Goal: Answer question/provide support: Share knowledge or assist other users

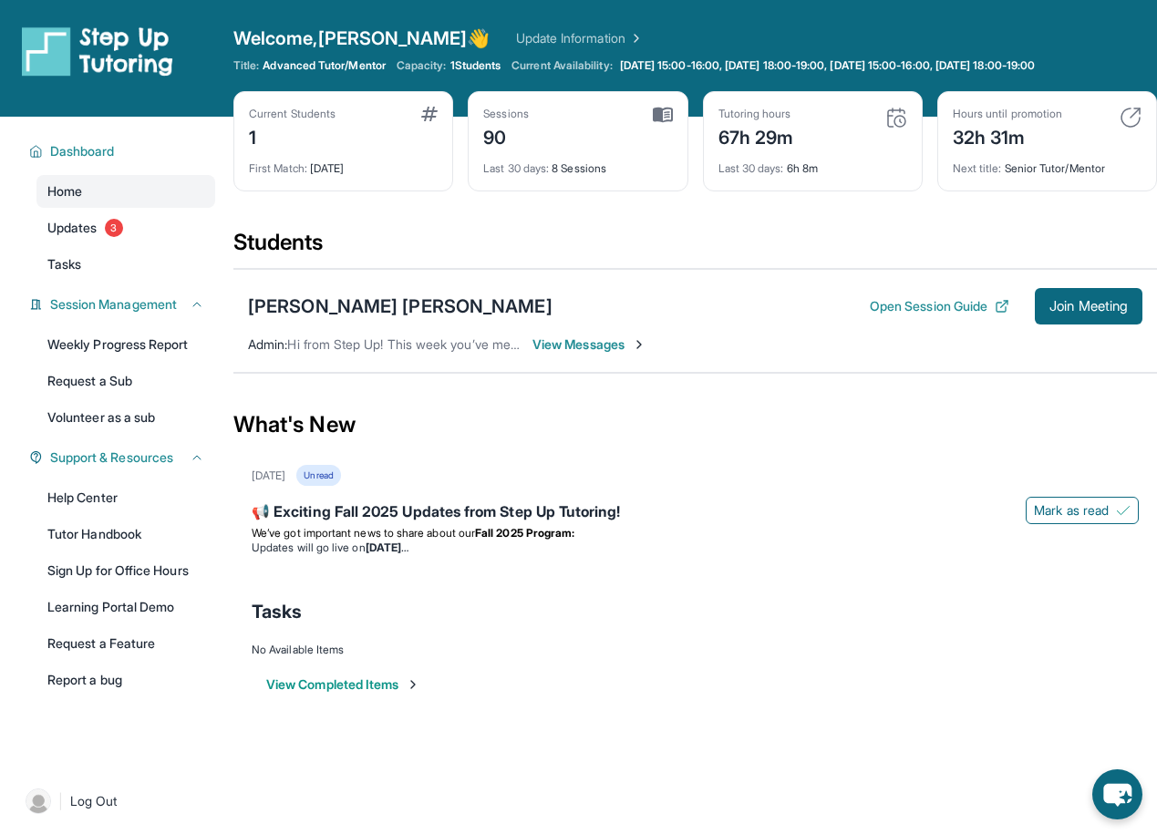
click at [571, 345] on span "View Messages" at bounding box center [590, 345] width 114 height 18
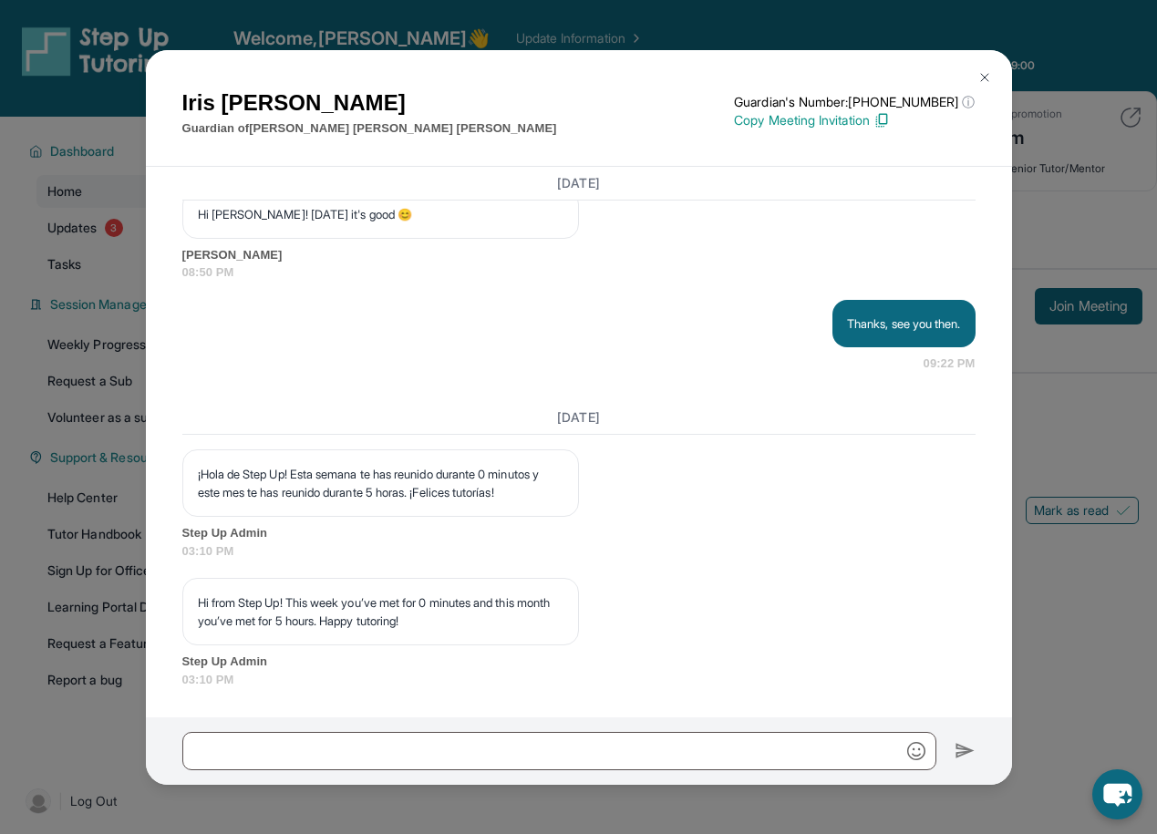
scroll to position [1, 0]
click at [984, 73] on img at bounding box center [985, 77] width 15 height 15
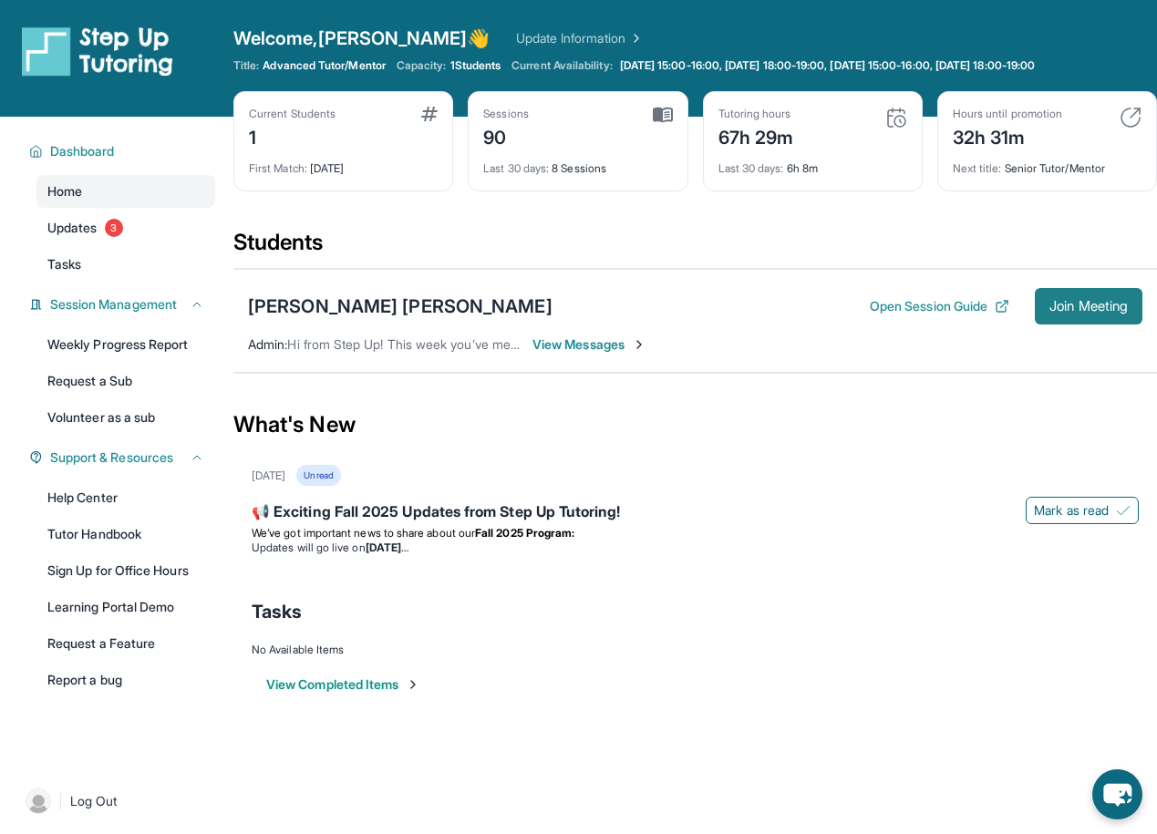
click at [1074, 304] on span "Join Meeting" at bounding box center [1089, 306] width 78 height 11
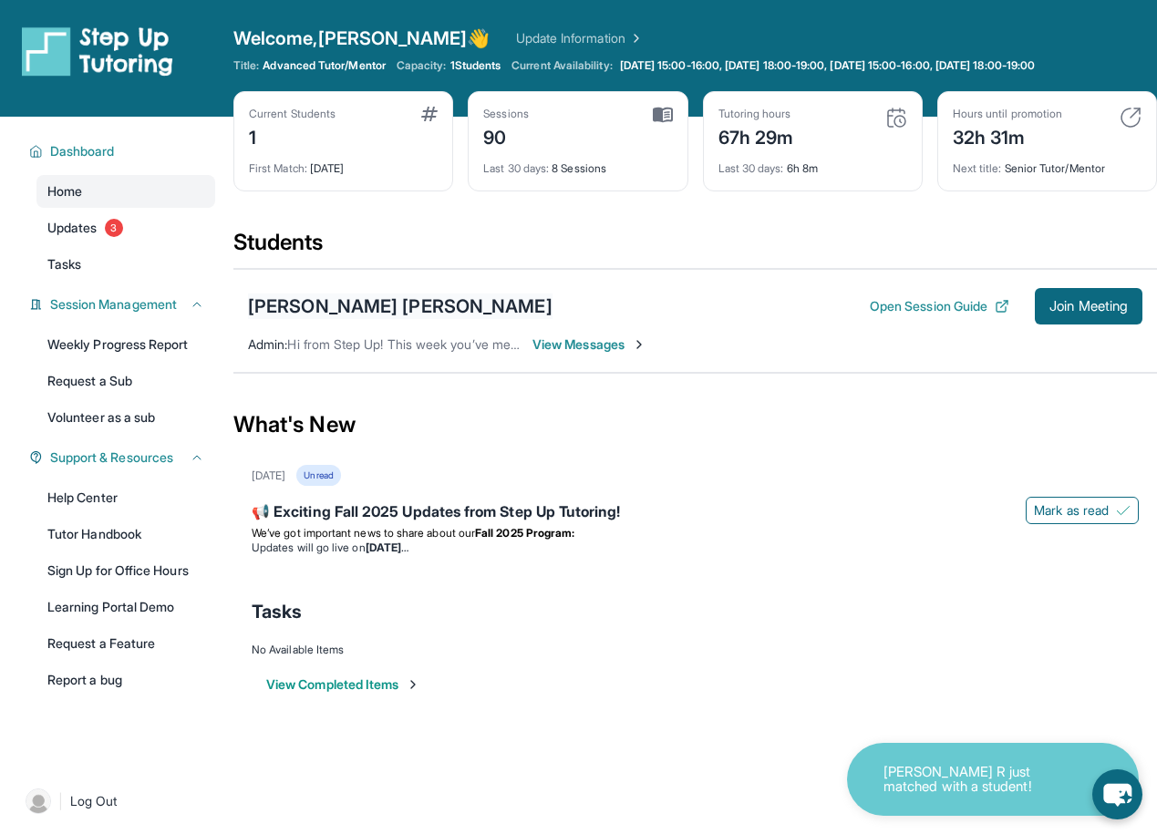
click at [400, 306] on div "[PERSON_NAME] [PERSON_NAME]" at bounding box center [400, 307] width 305 height 26
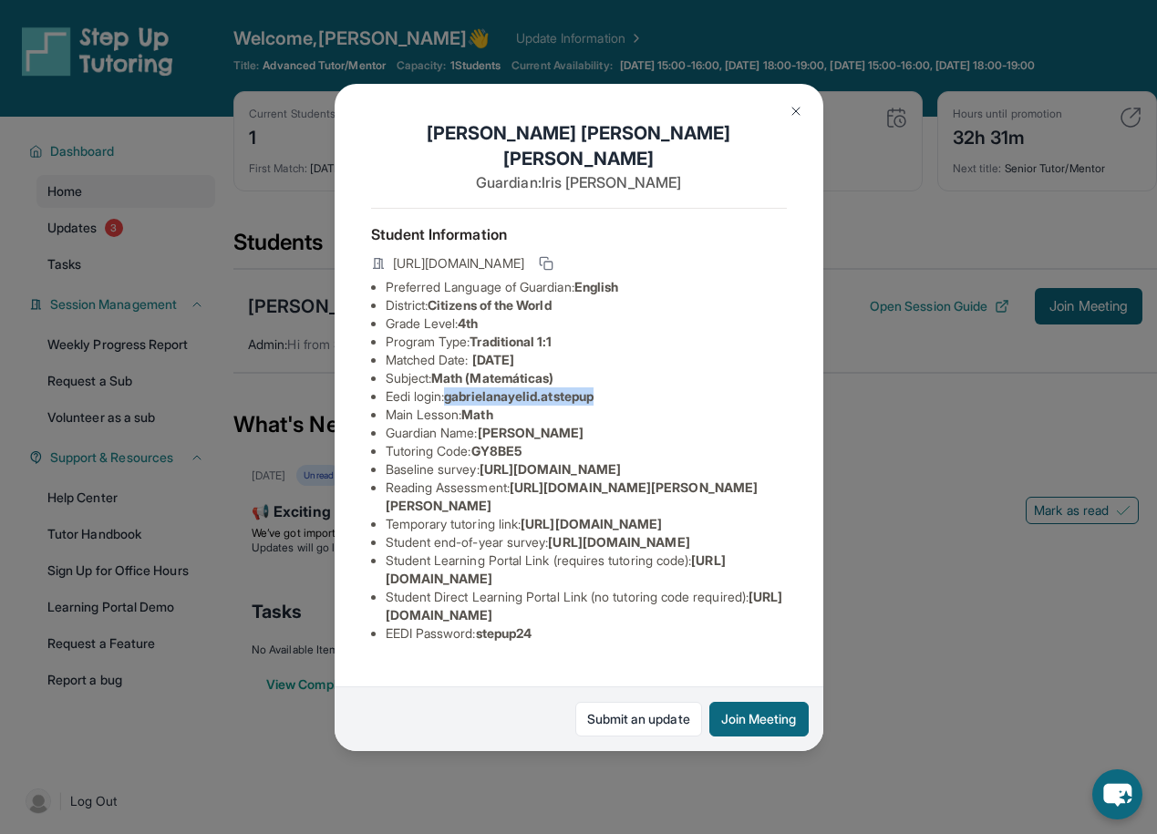
drag, startPoint x: 608, startPoint y: 368, endPoint x: 451, endPoint y: 368, distance: 156.9
click at [451, 388] on li "Eedi login : gabrielanayelid.atstepup" at bounding box center [586, 397] width 401 height 18
copy span "gabrielanayelid.atstepup"
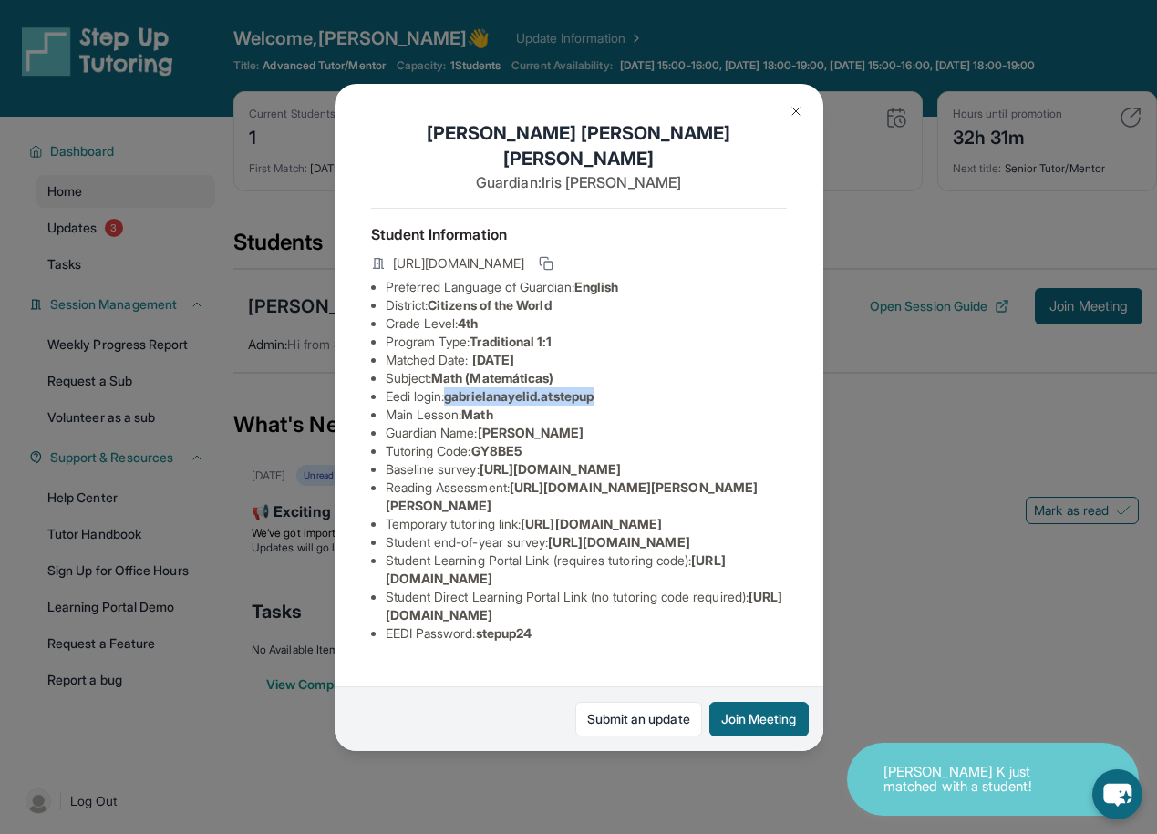
click at [531, 388] on span "gabrielanayelid.atstepup" at bounding box center [519, 396] width 150 height 16
drag, startPoint x: 608, startPoint y: 370, endPoint x: 451, endPoint y: 369, distance: 157.8
click at [451, 388] on li "Eedi login : gabrielanayelid.atstepup" at bounding box center [586, 397] width 401 height 18
copy span "gabrielanayelid.atstepup"
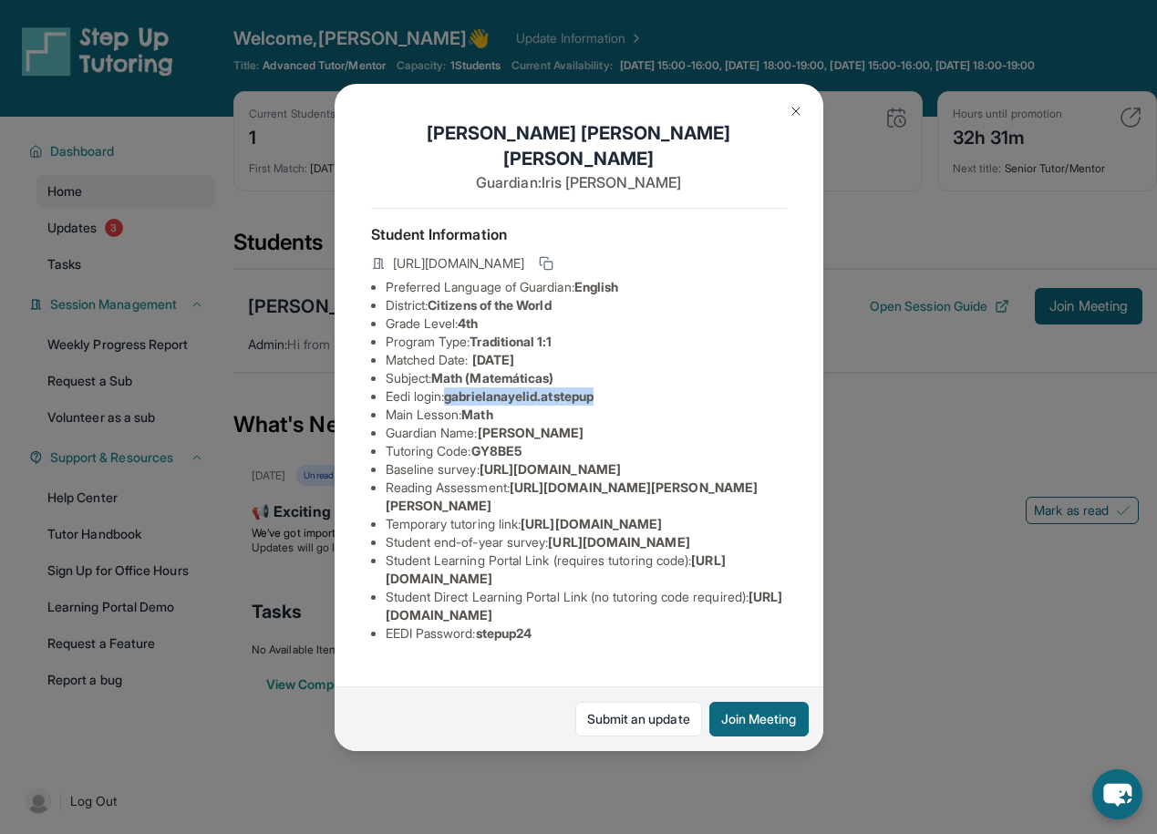
scroll to position [118, 0]
drag, startPoint x: 484, startPoint y: 654, endPoint x: 544, endPoint y: 658, distance: 60.3
click at [544, 643] on li "EEDI Password : stepup24" at bounding box center [586, 634] width 401 height 18
copy span "stepup24"
click at [713, 388] on li "Eedi login : gabrielanayelid.atstepup" at bounding box center [586, 397] width 401 height 18
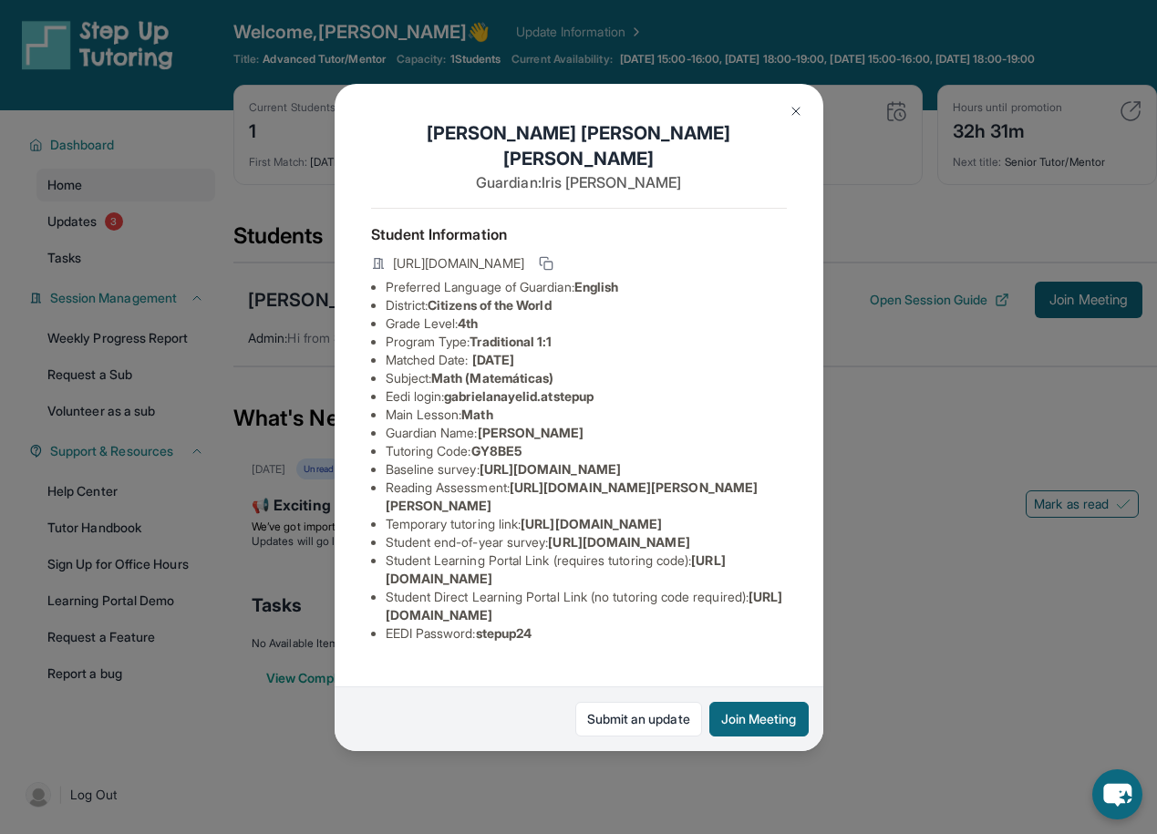
scroll to position [7, 0]
click at [792, 109] on img at bounding box center [796, 111] width 15 height 15
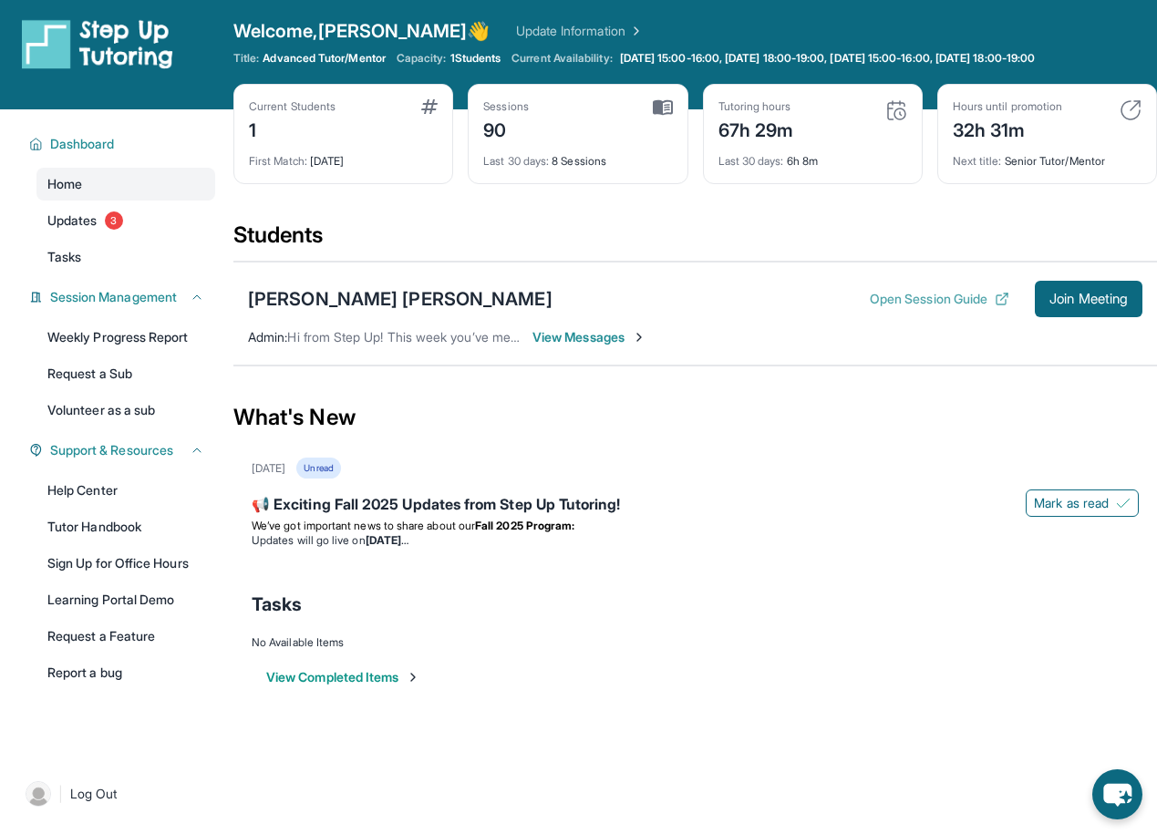
click at [900, 300] on button "Open Session Guide" at bounding box center [940, 299] width 140 height 18
